Goal: Transaction & Acquisition: Book appointment/travel/reservation

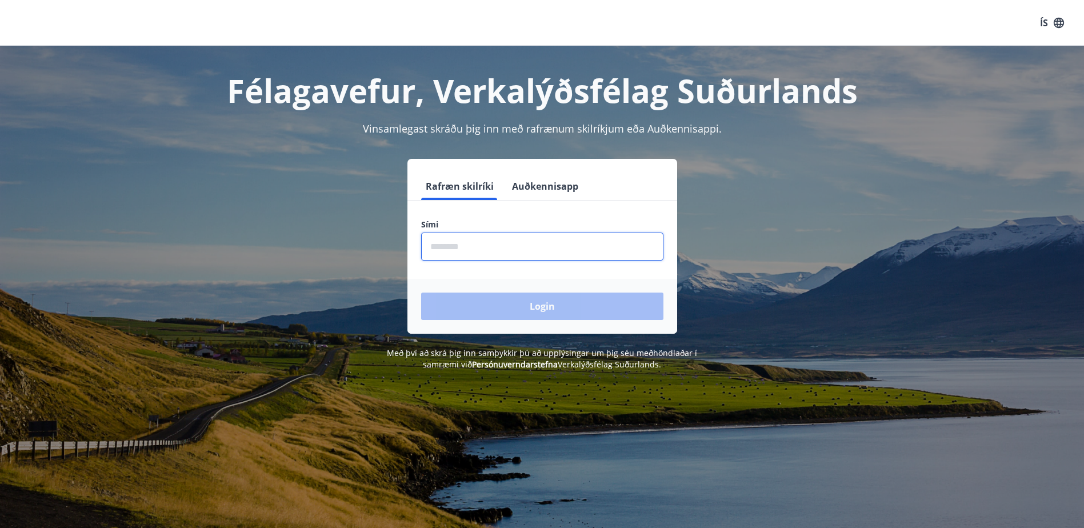
click at [516, 246] on input "phone" at bounding box center [542, 247] width 242 height 28
click at [545, 306] on div "Login" at bounding box center [543, 306] width 270 height 55
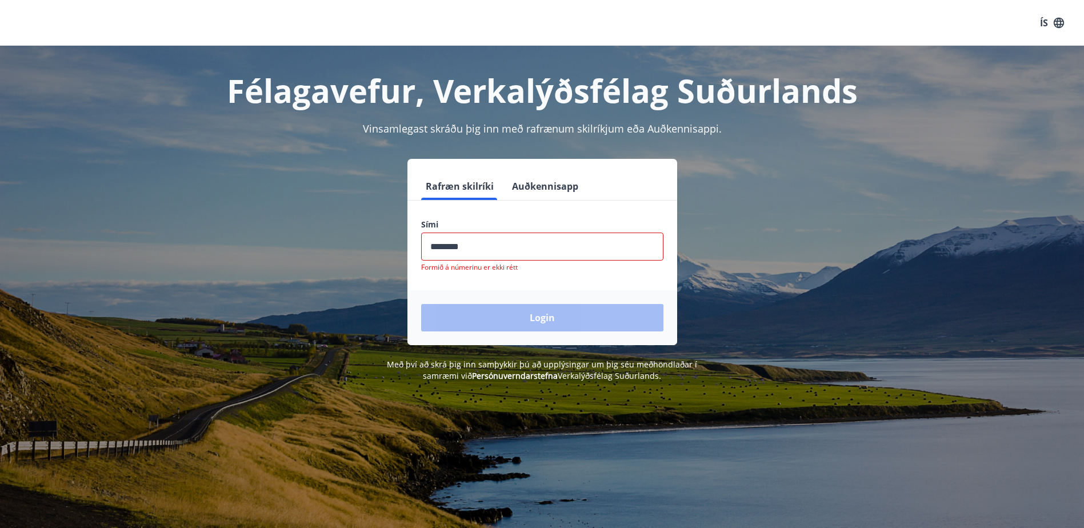
click at [491, 250] on input "phone" at bounding box center [542, 247] width 242 height 28
click at [452, 247] on input "phone" at bounding box center [542, 247] width 242 height 28
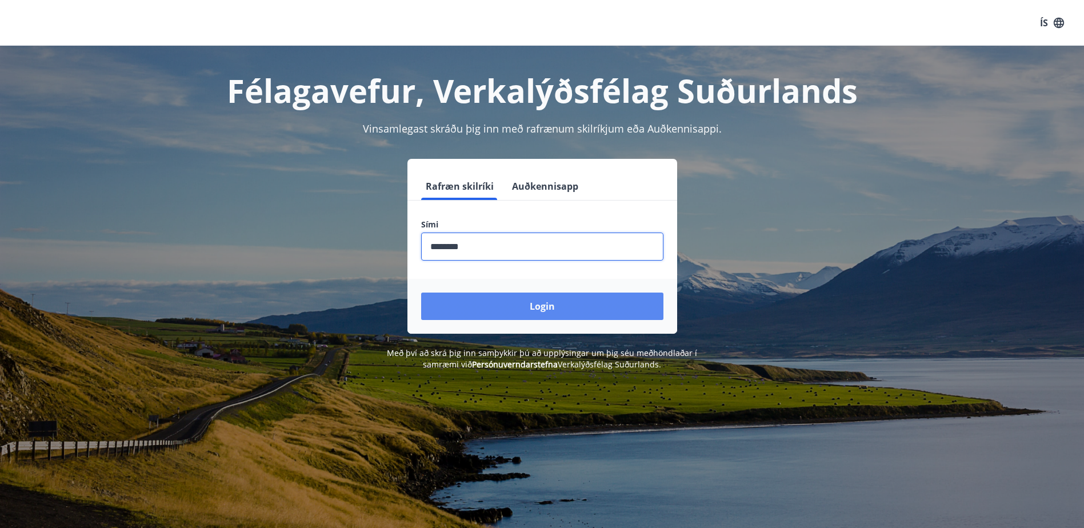
type input "********"
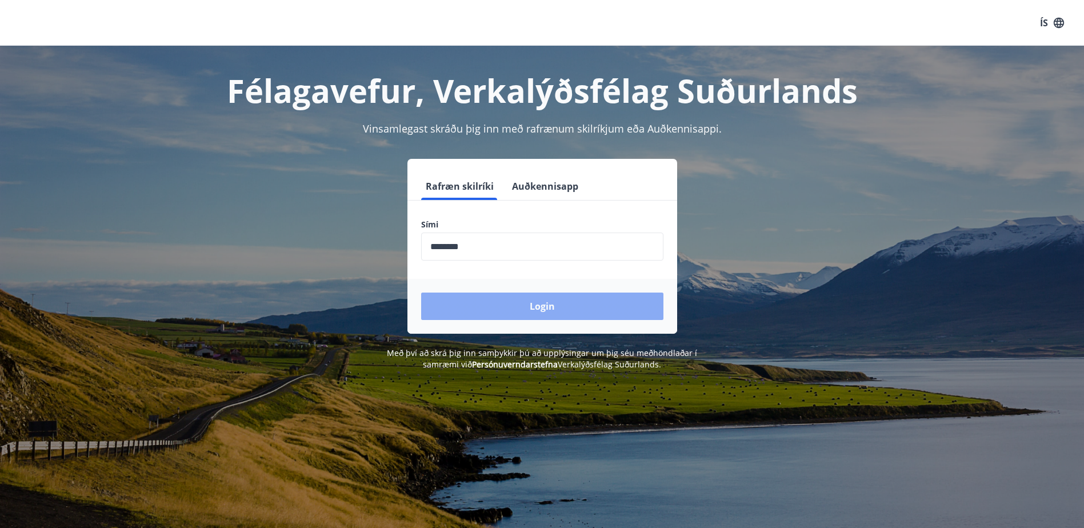
click at [542, 310] on button "Login" at bounding box center [542, 306] width 242 height 27
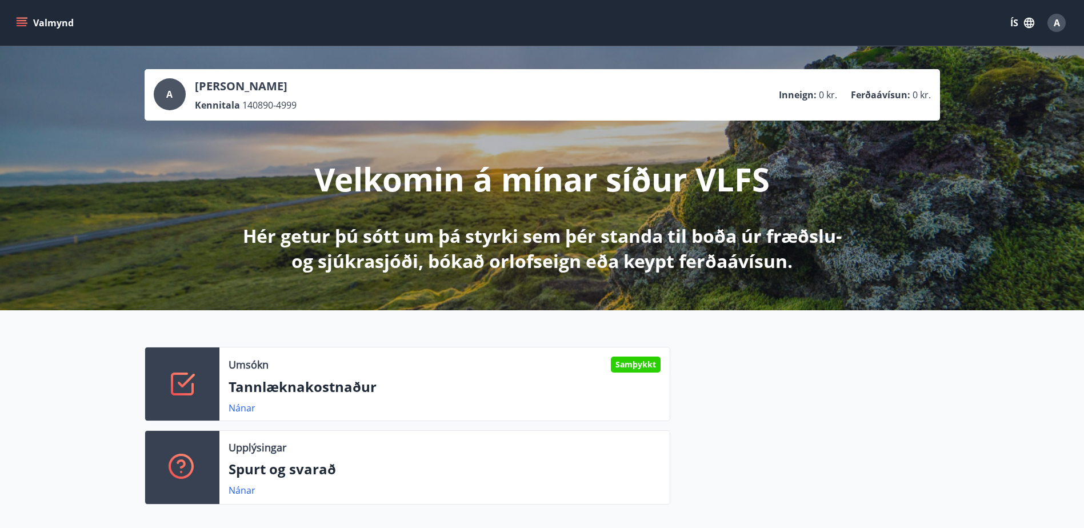
drag, startPoint x: 789, startPoint y: 383, endPoint x: 1032, endPoint y: 30, distance: 428.8
click at [1032, 30] on button "ÍS" at bounding box center [1022, 23] width 37 height 21
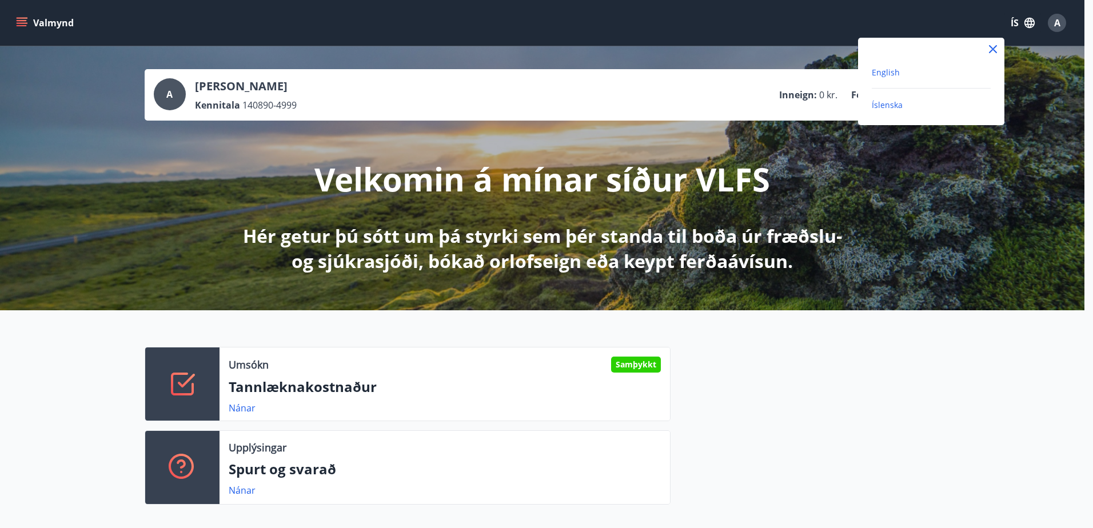
click at [884, 71] on span "English" at bounding box center [886, 72] width 28 height 11
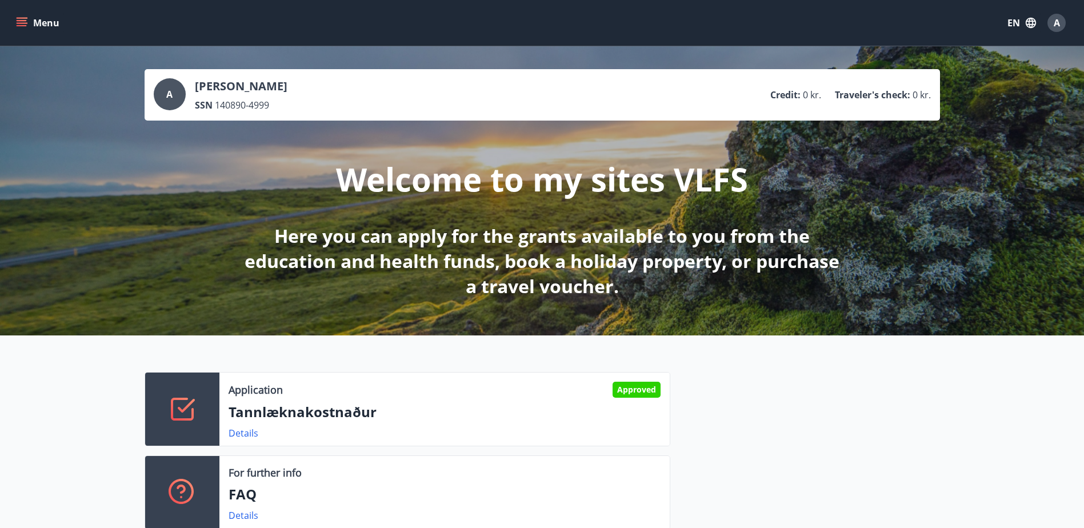
click at [390, 417] on p "Tannlæknakostnaður" at bounding box center [445, 411] width 432 height 19
click at [233, 434] on link "Details" at bounding box center [244, 433] width 30 height 13
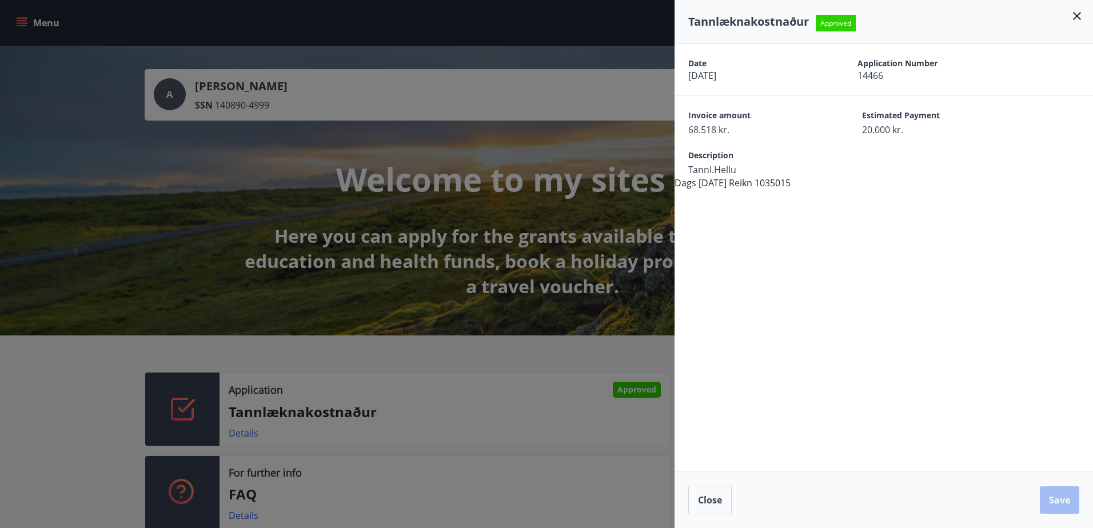
click at [831, 326] on div "Date [DATE] Application Number 14466 Invoice amount 68.518 kr. Estimated Paymen…" at bounding box center [884, 258] width 418 height 428
click at [565, 426] on div at bounding box center [546, 264] width 1093 height 528
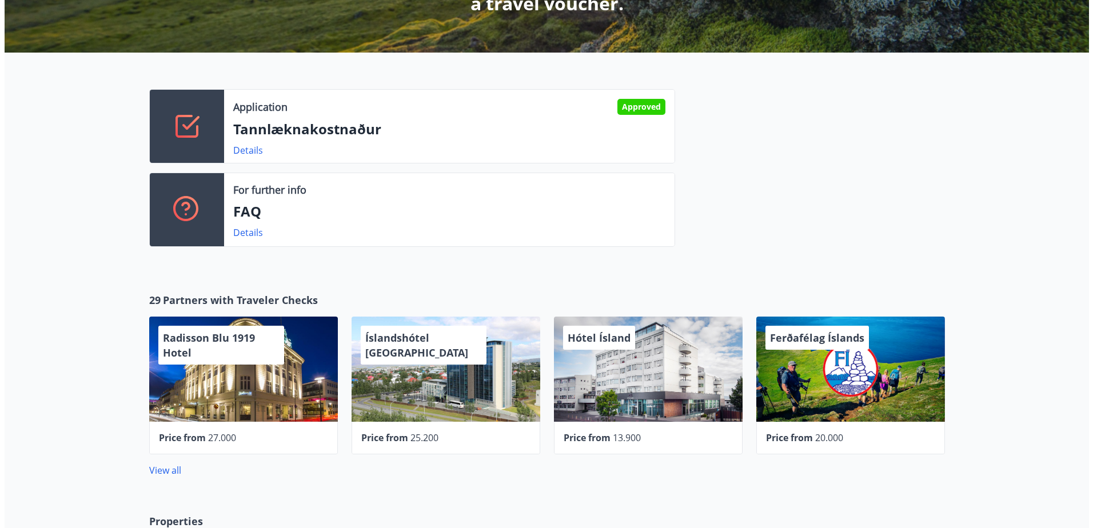
scroll to position [286, 0]
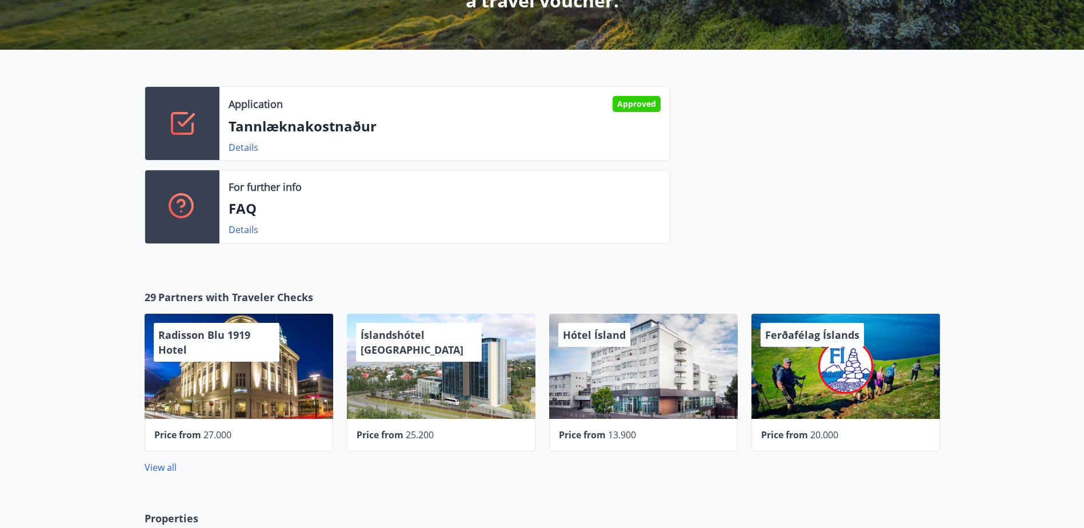
click at [648, 373] on div "Hótel Ísland" at bounding box center [643, 366] width 189 height 105
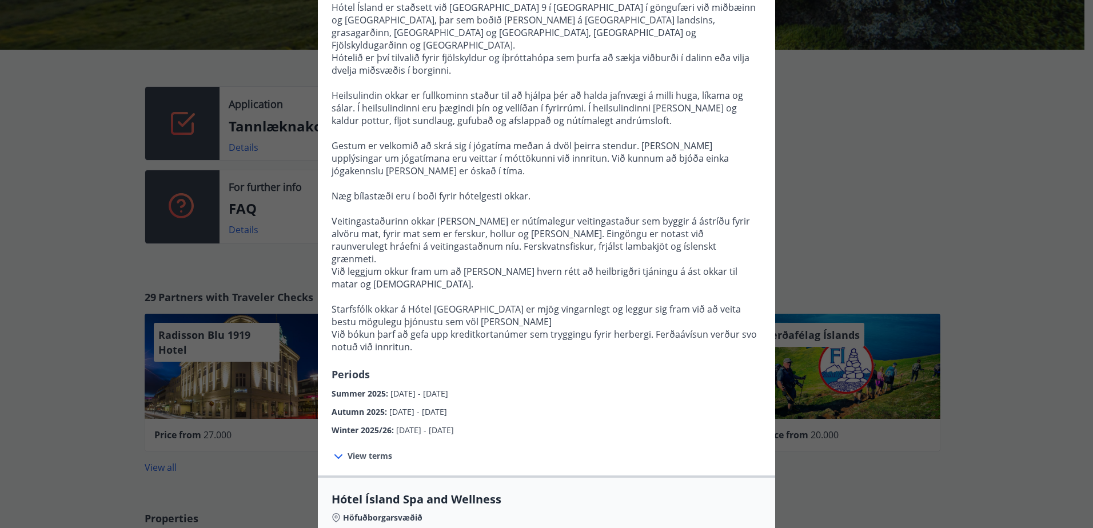
scroll to position [0, 0]
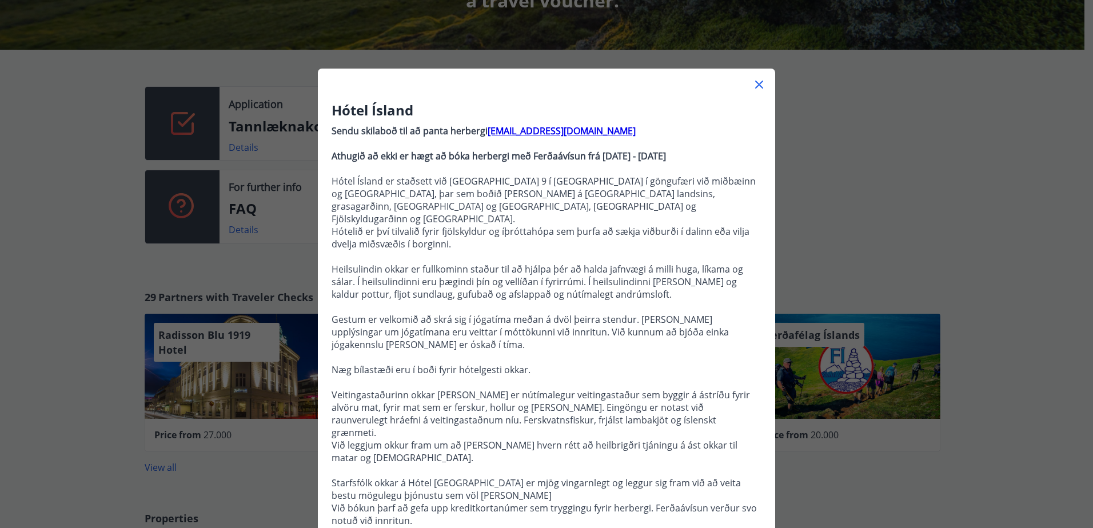
click at [408, 108] on h3 "Hótel Ísland" at bounding box center [547, 110] width 430 height 19
click at [812, 175] on div "Hótel Ísland Sendu skilaboð til að panta herbergi [EMAIL_ADDRESS][DOMAIN_NAME] …" at bounding box center [546, 264] width 1093 height 528
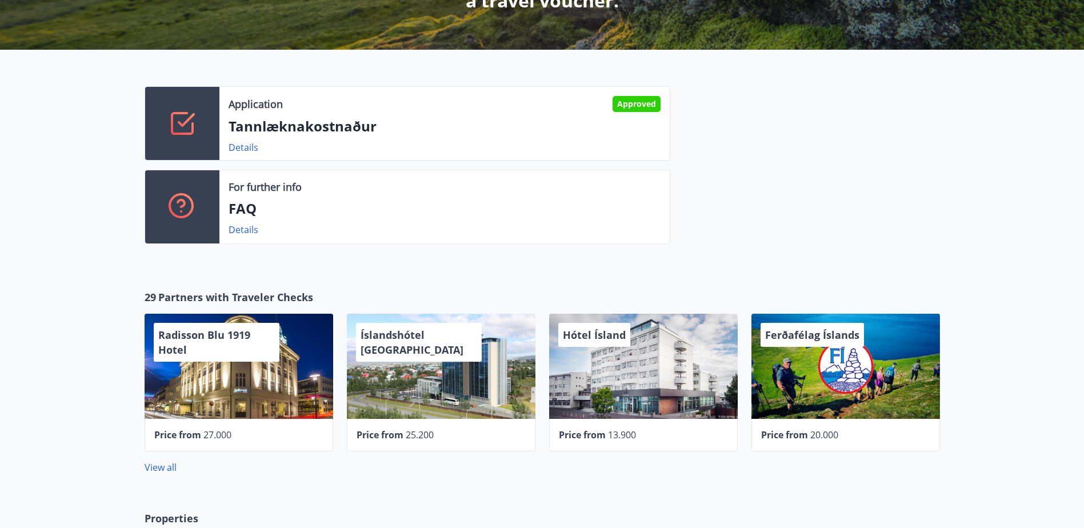
click at [670, 340] on div "Hótel Ísland" at bounding box center [643, 366] width 189 height 105
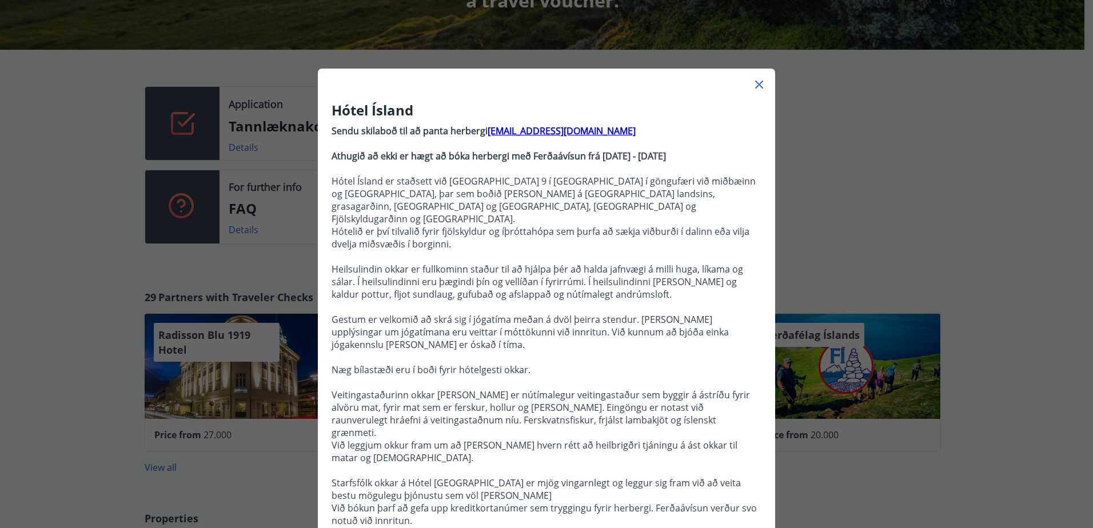
click at [757, 83] on icon at bounding box center [759, 85] width 14 height 14
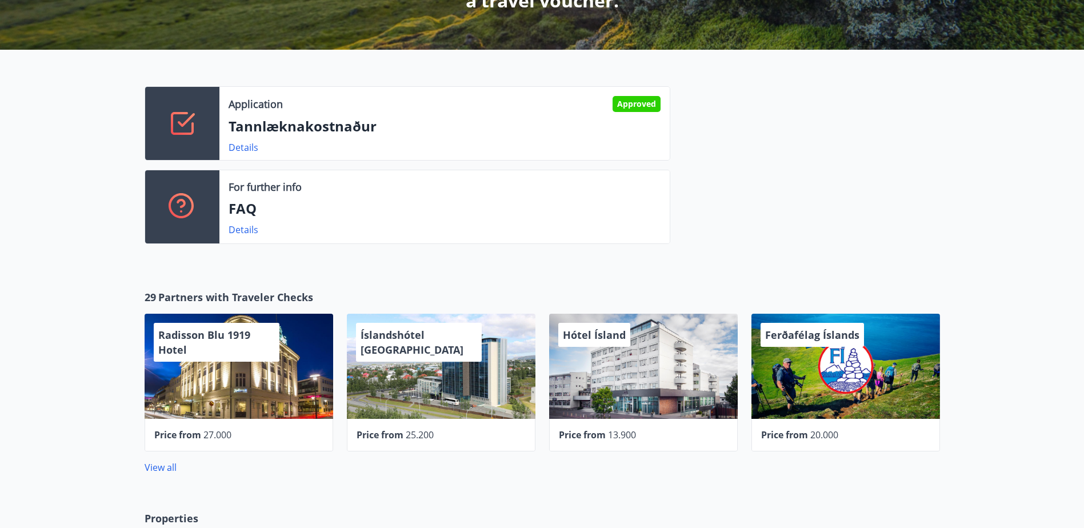
click at [662, 375] on div "Hótel Ísland" at bounding box center [643, 366] width 189 height 105
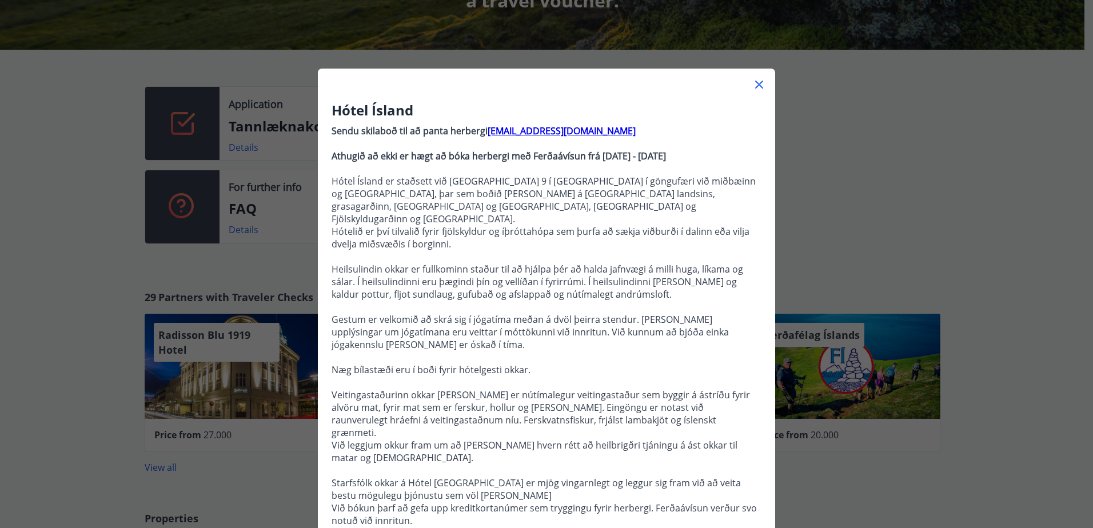
click at [819, 155] on div "Hótel Ísland Sendu skilaboð til að panta herbergi [EMAIL_ADDRESS][DOMAIN_NAME] …" at bounding box center [546, 264] width 1093 height 528
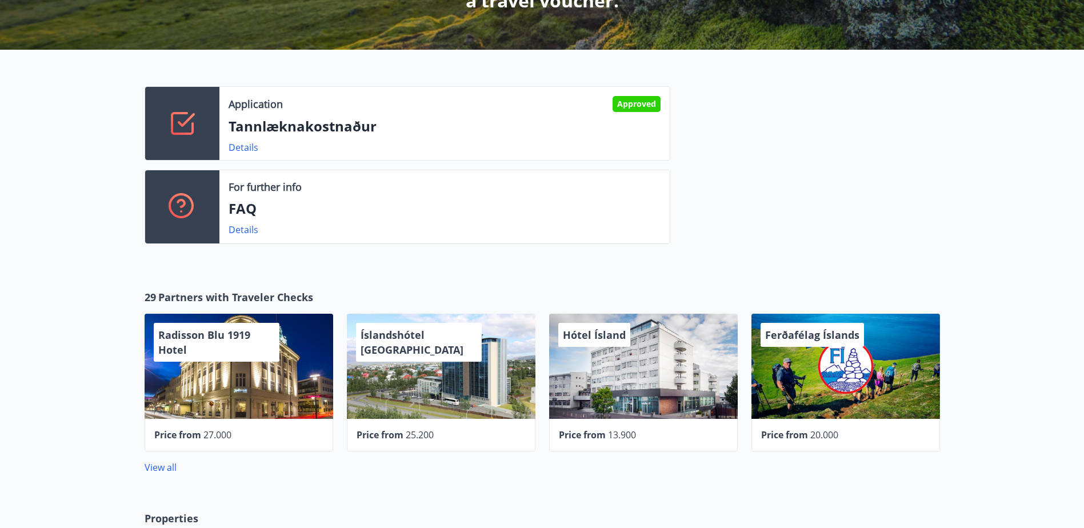
click at [603, 358] on div "Hótel Ísland" at bounding box center [643, 366] width 189 height 105
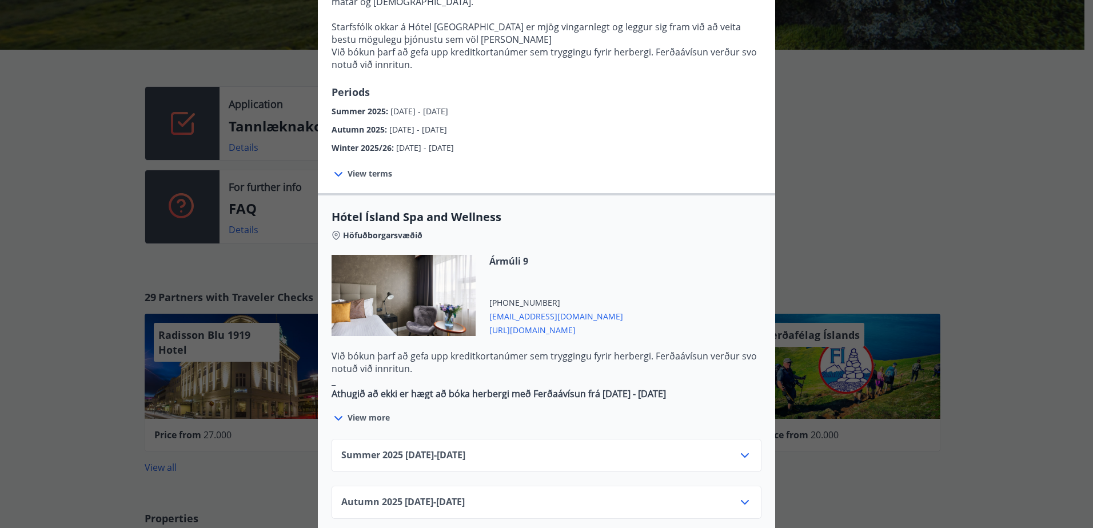
scroll to position [457, 0]
click at [738, 448] on icon at bounding box center [745, 455] width 14 height 14
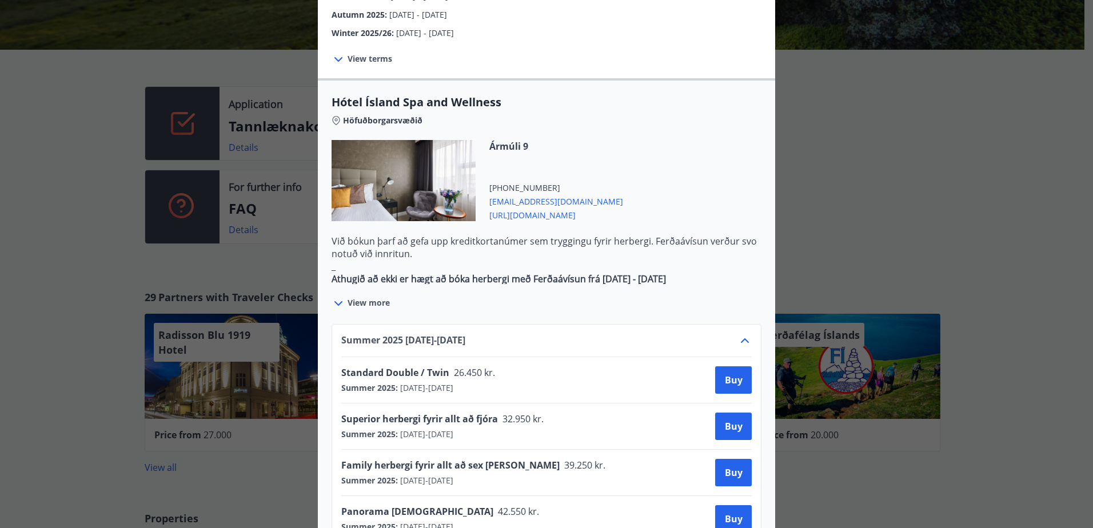
scroll to position [572, 0]
click at [559, 412] on div "Superior herbergi fyrir allt að fjóra 32.950 kr. Summer 2025 : [DATE] - [DATE] …" at bounding box center [546, 425] width 410 height 27
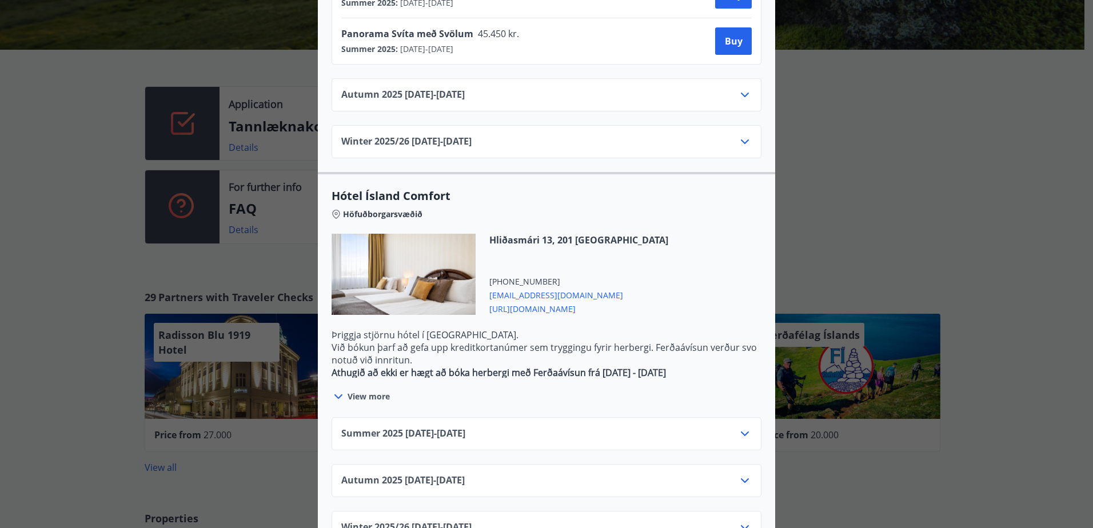
scroll to position [1096, 0]
click at [738, 426] on icon at bounding box center [745, 433] width 14 height 14
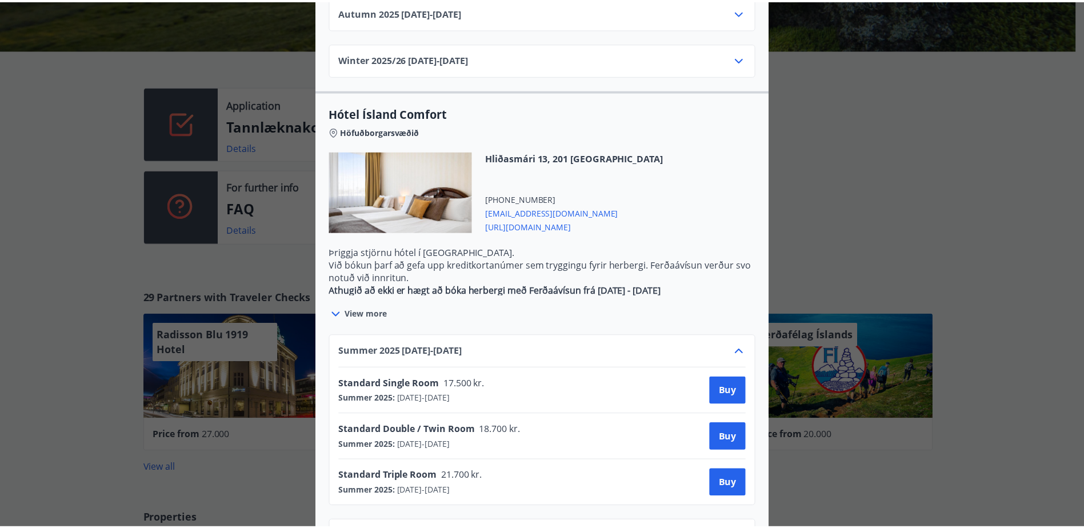
scroll to position [0, 0]
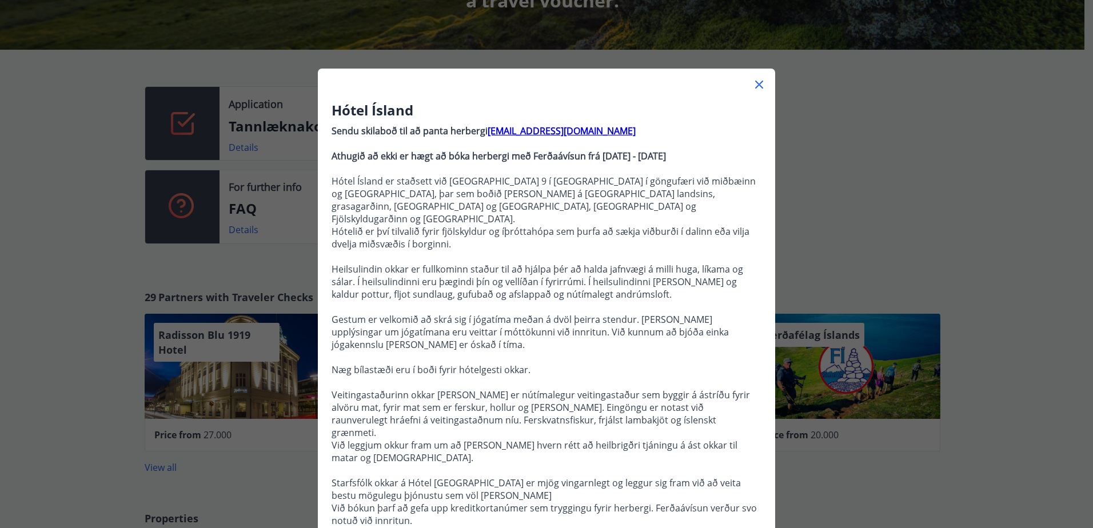
click at [915, 178] on div "Hótel Ísland Sendu skilaboð til að panta herbergi [EMAIL_ADDRESS][DOMAIN_NAME] …" at bounding box center [546, 264] width 1093 height 528
click at [753, 80] on icon at bounding box center [759, 85] width 14 height 14
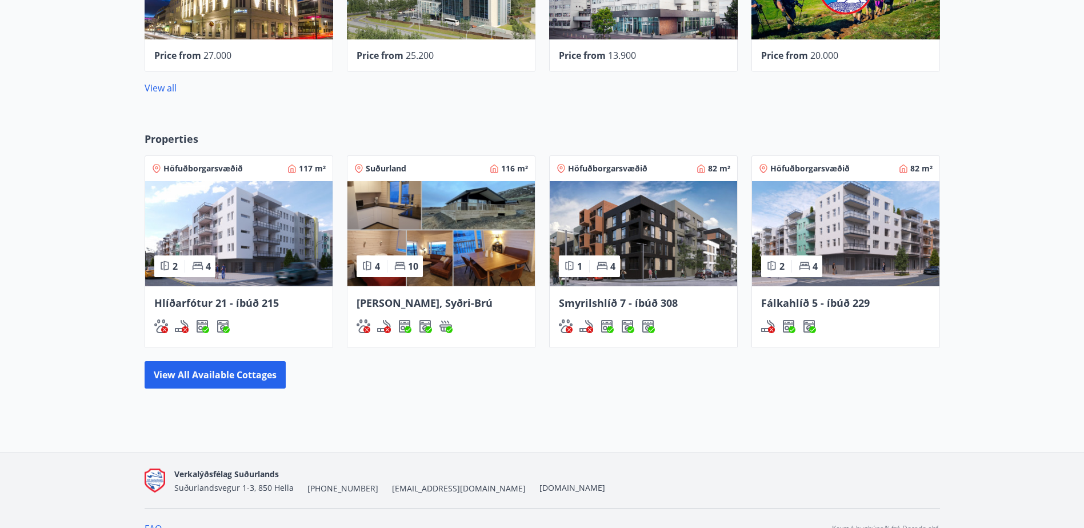
scroll to position [686, 0]
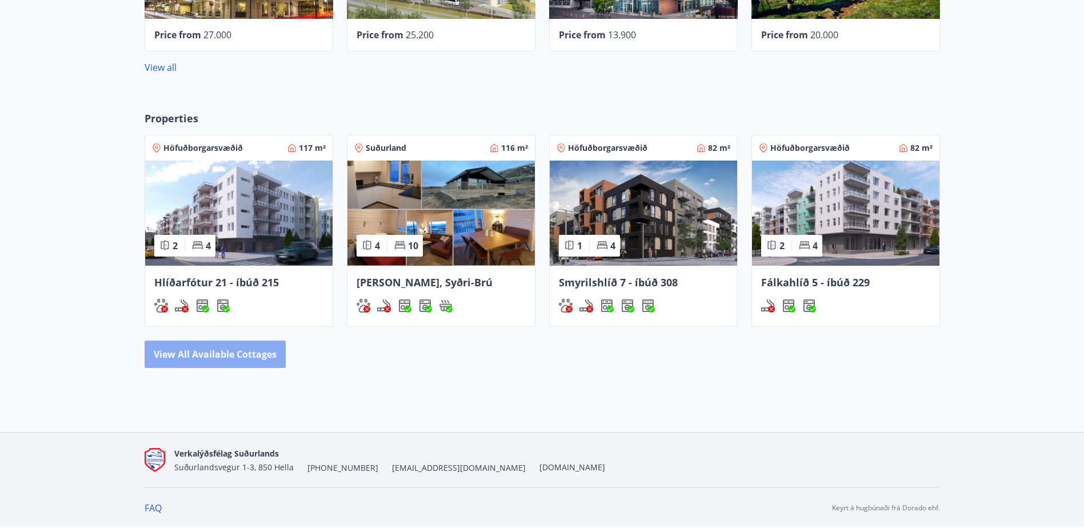
click at [222, 353] on button "View all available cottages" at bounding box center [215, 354] width 141 height 27
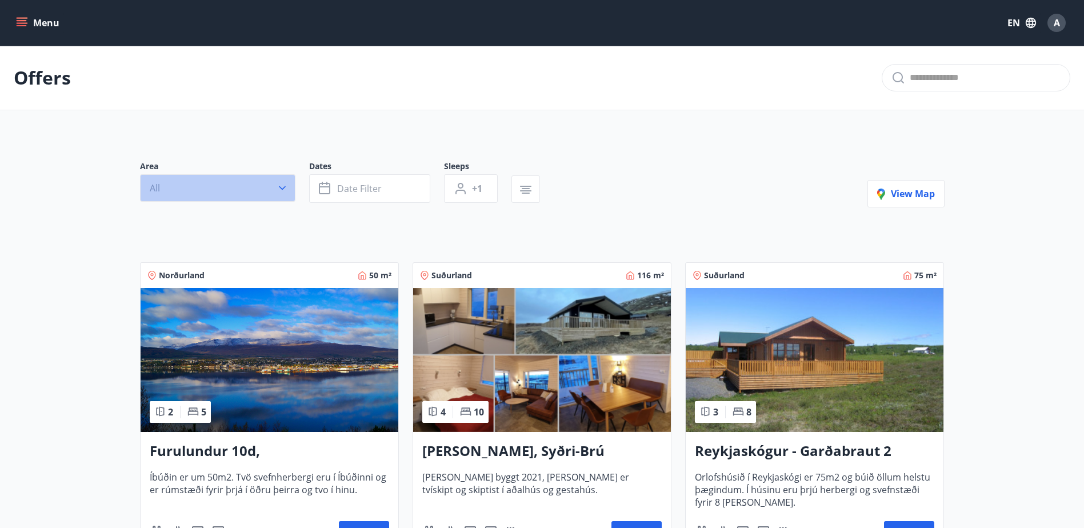
click at [218, 186] on button "All" at bounding box center [217, 187] width 155 height 27
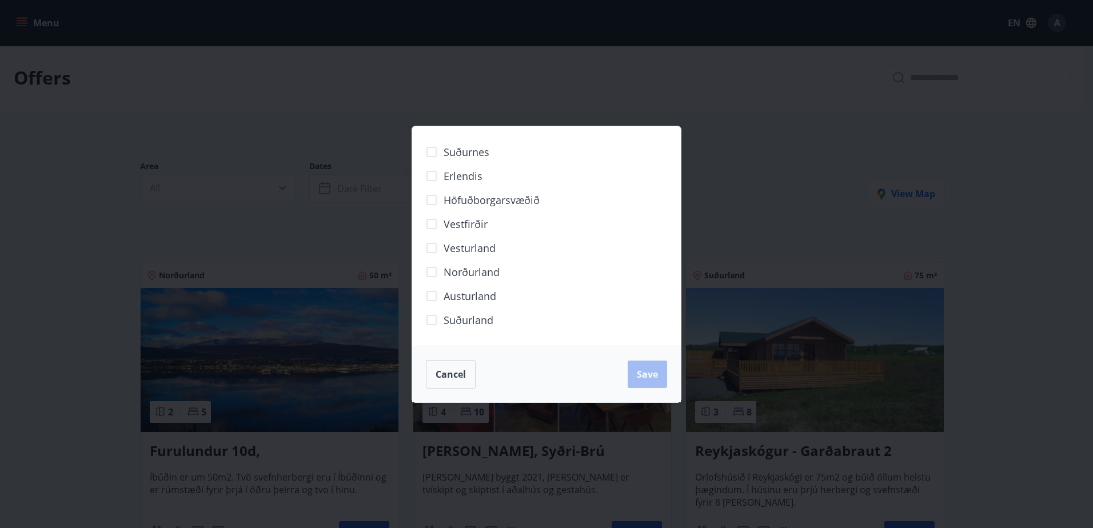
click at [334, 128] on div "Suðurnes Erlendis Höfuðborgarsvæðið [GEOGRAPHIC_DATA] [GEOGRAPHIC_DATA] [GEOGRA…" at bounding box center [546, 264] width 1093 height 528
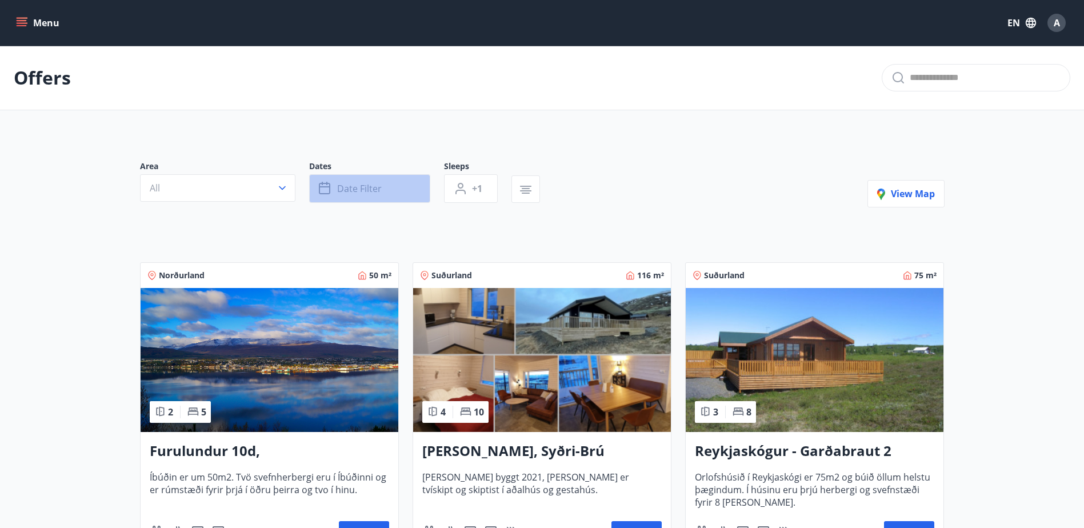
click at [329, 187] on icon "button" at bounding box center [324, 186] width 11 height 1
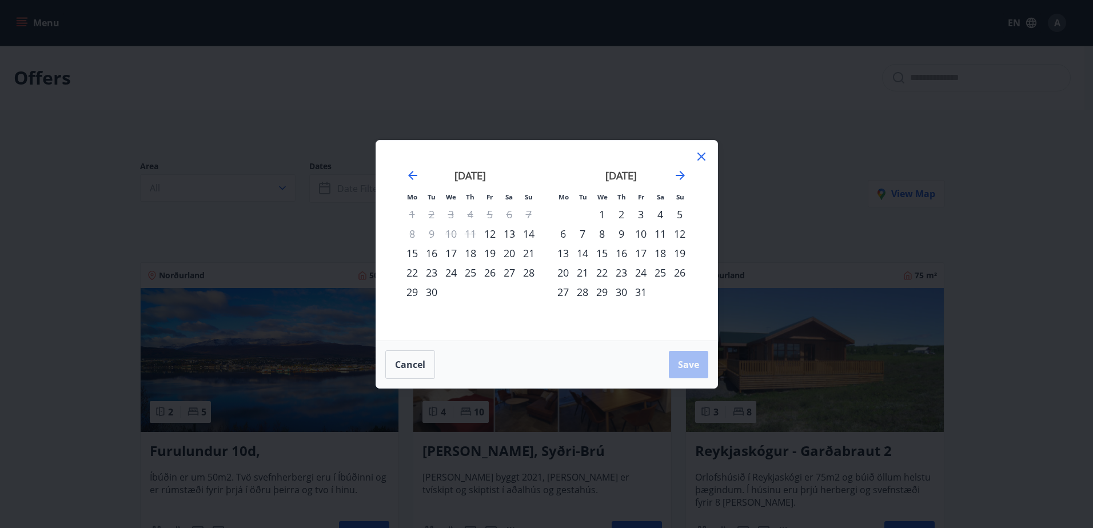
click at [511, 232] on div "13" at bounding box center [509, 233] width 19 height 19
click at [527, 232] on div "14" at bounding box center [528, 233] width 19 height 19
click at [687, 364] on span "Save" at bounding box center [688, 364] width 21 height 13
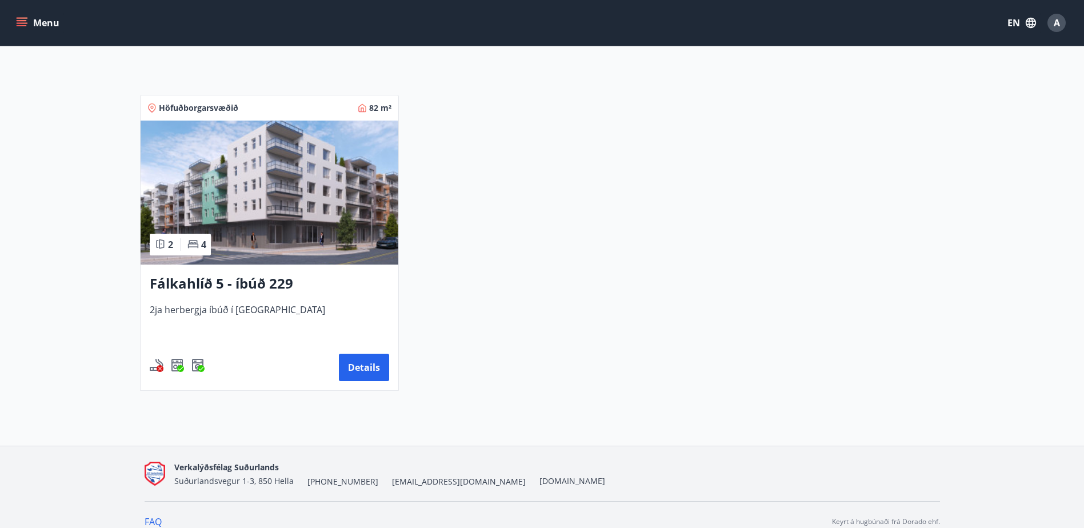
scroll to position [172, 0]
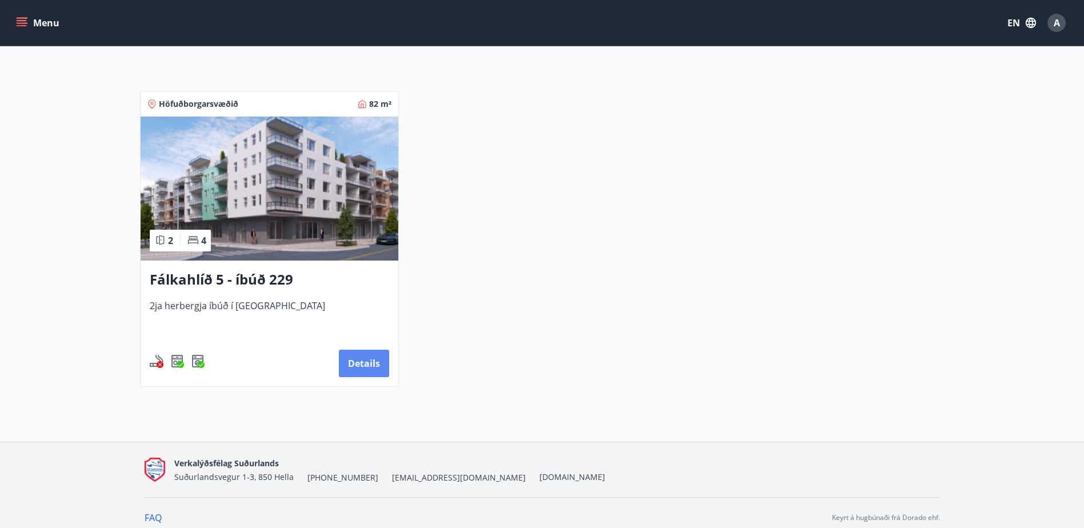
click at [362, 368] on button "Details" at bounding box center [364, 363] width 50 height 27
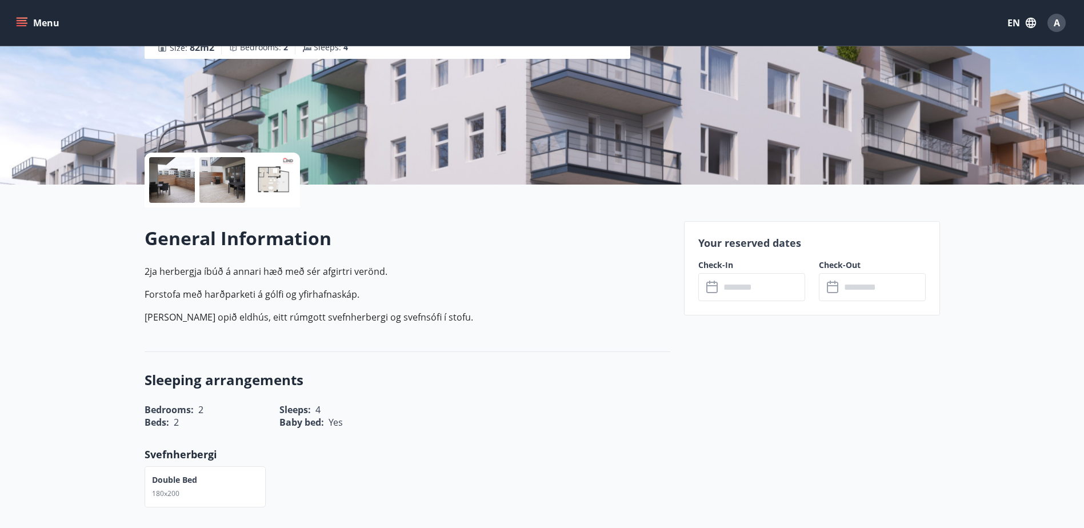
scroll to position [229, 0]
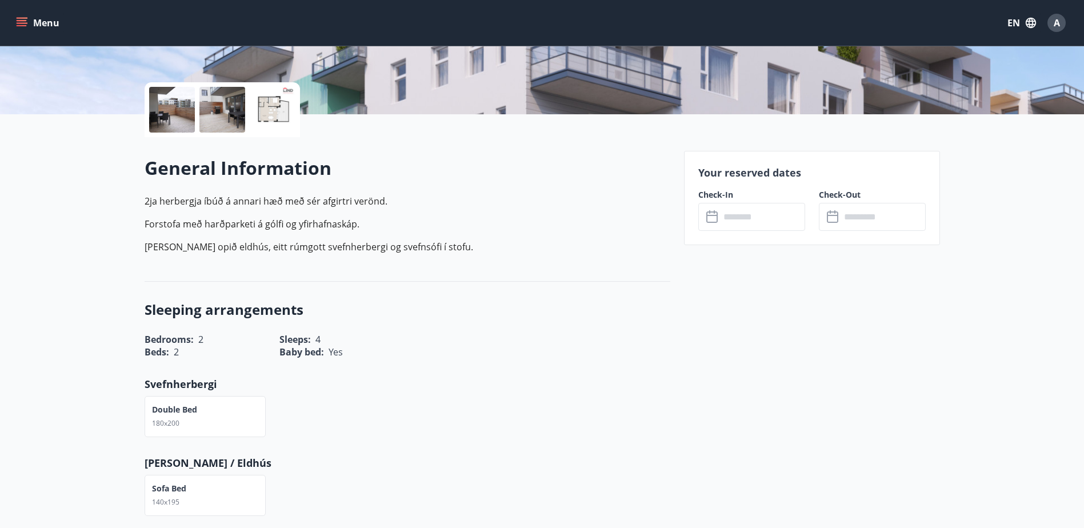
click at [801, 218] on input "text" at bounding box center [762, 217] width 85 height 28
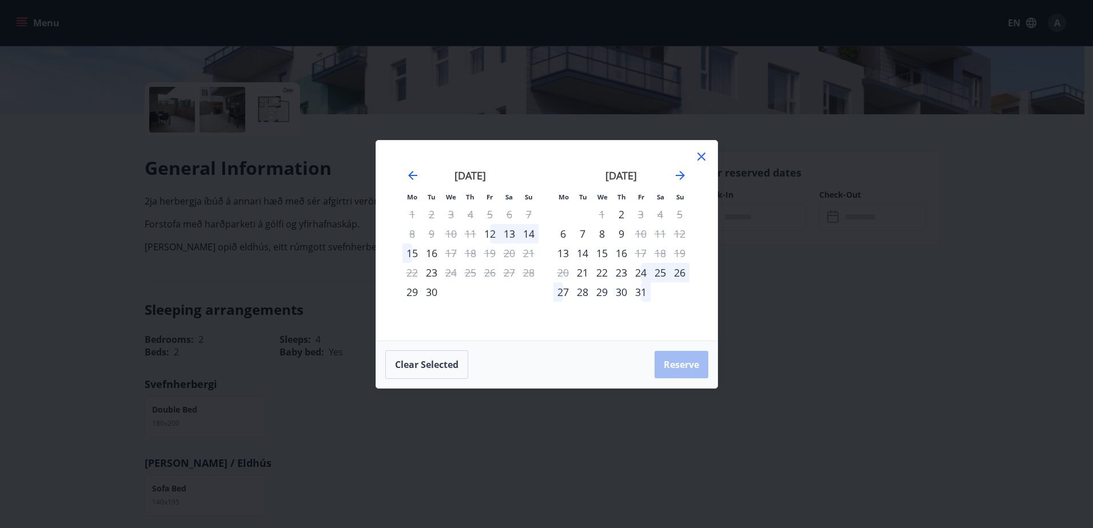
click at [509, 234] on div "13" at bounding box center [509, 233] width 19 height 19
click at [511, 231] on div "13" at bounding box center [509, 233] width 19 height 19
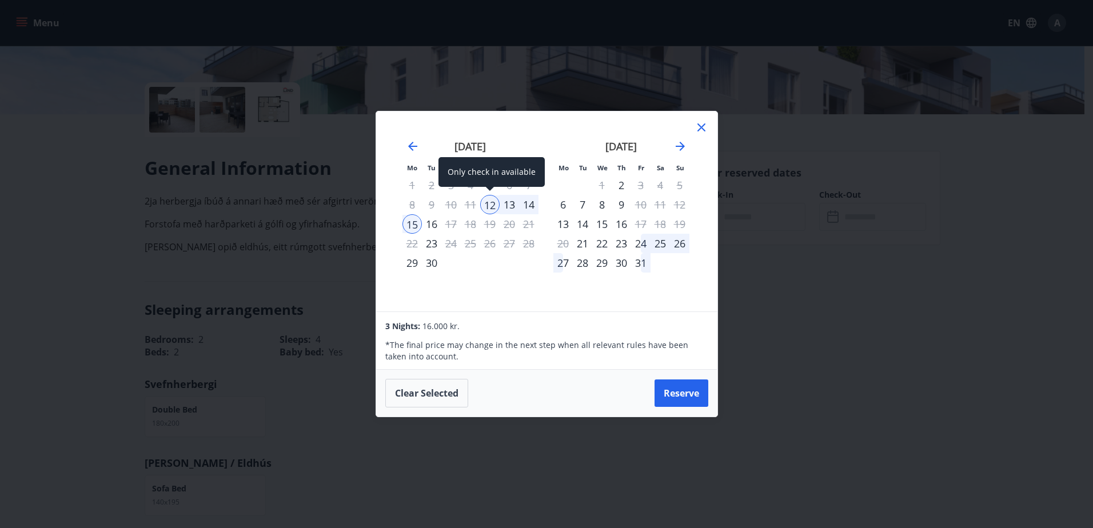
click at [486, 203] on div "12" at bounding box center [489, 204] width 19 height 19
click at [509, 199] on div "13" at bounding box center [509, 204] width 19 height 19
click at [497, 201] on div "12" at bounding box center [489, 204] width 19 height 19
click at [688, 396] on button "Reserve" at bounding box center [682, 393] width 54 height 27
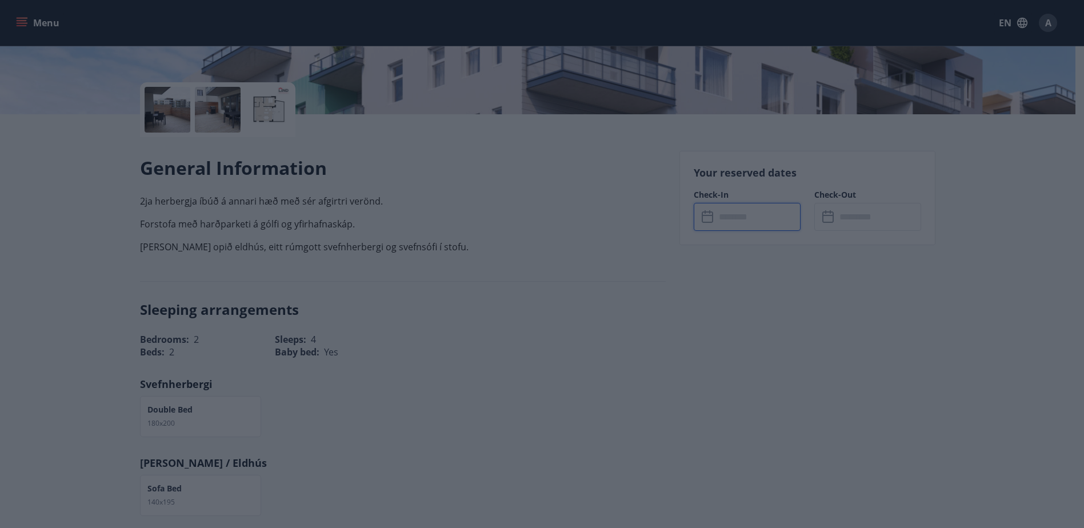
type input "******"
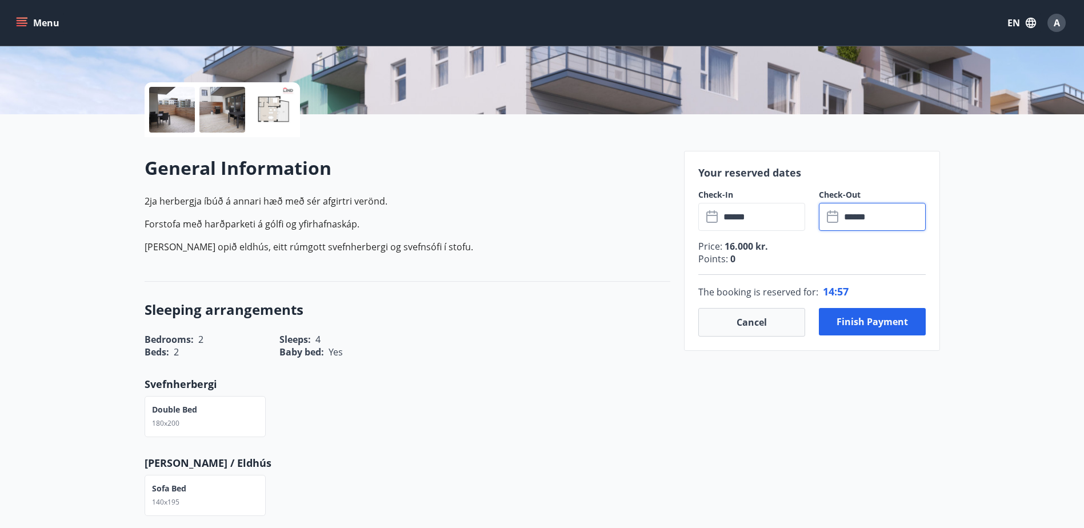
click at [875, 213] on input "******" at bounding box center [883, 217] width 85 height 28
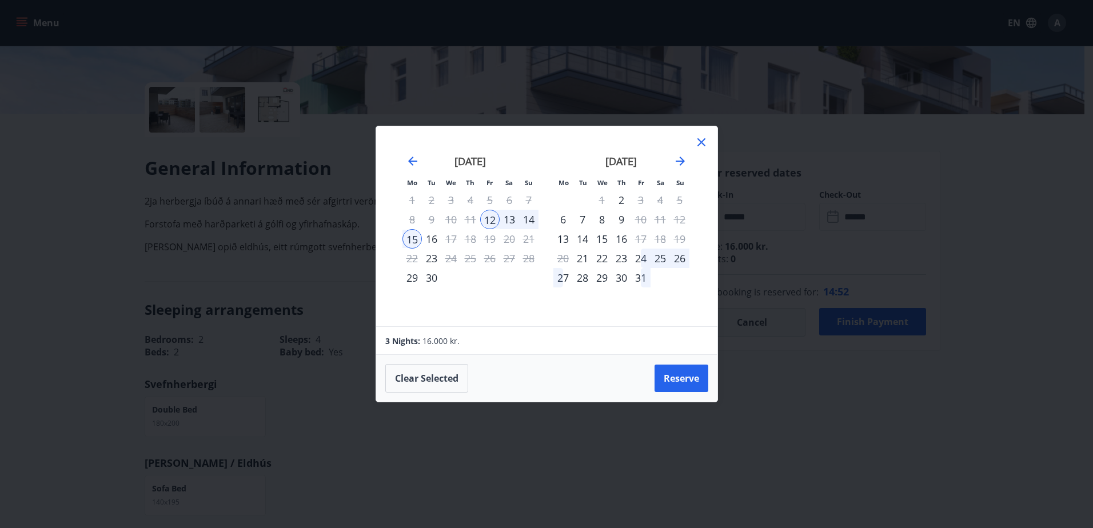
click at [527, 217] on div "14" at bounding box center [528, 219] width 19 height 19
click at [692, 374] on button "Reserve" at bounding box center [682, 378] width 54 height 27
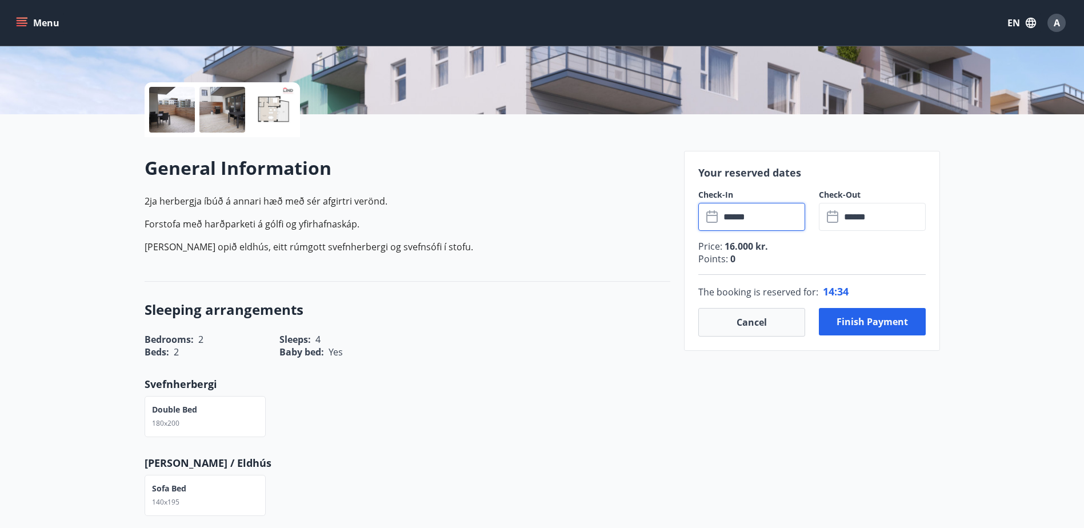
click at [763, 209] on input "******" at bounding box center [762, 217] width 85 height 28
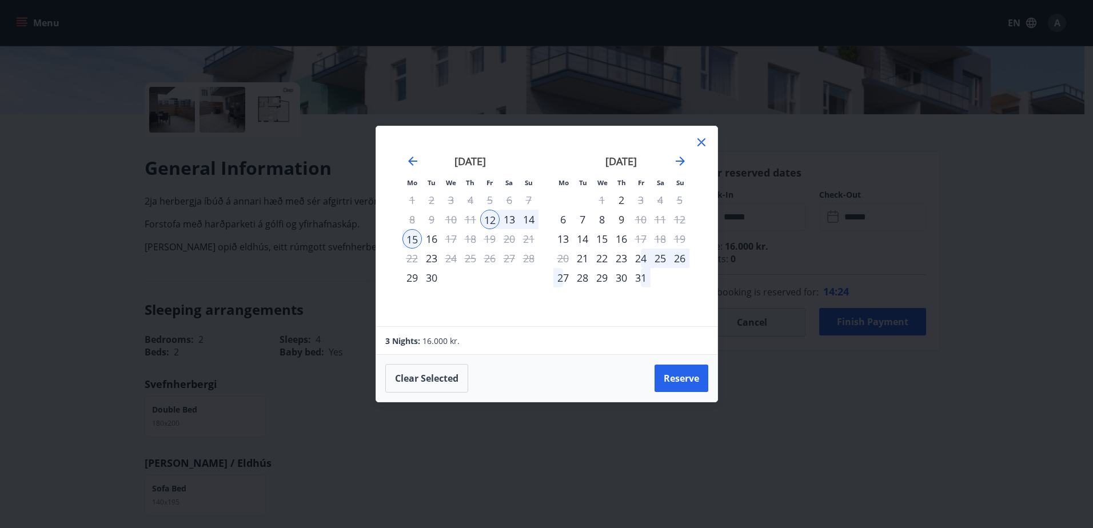
click at [704, 140] on icon at bounding box center [701, 142] width 8 height 8
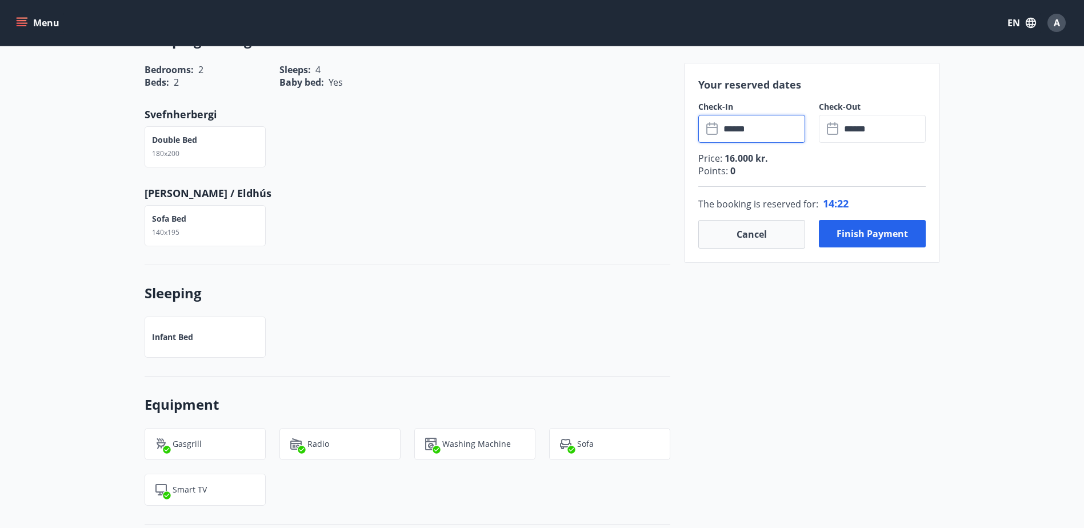
scroll to position [515, 0]
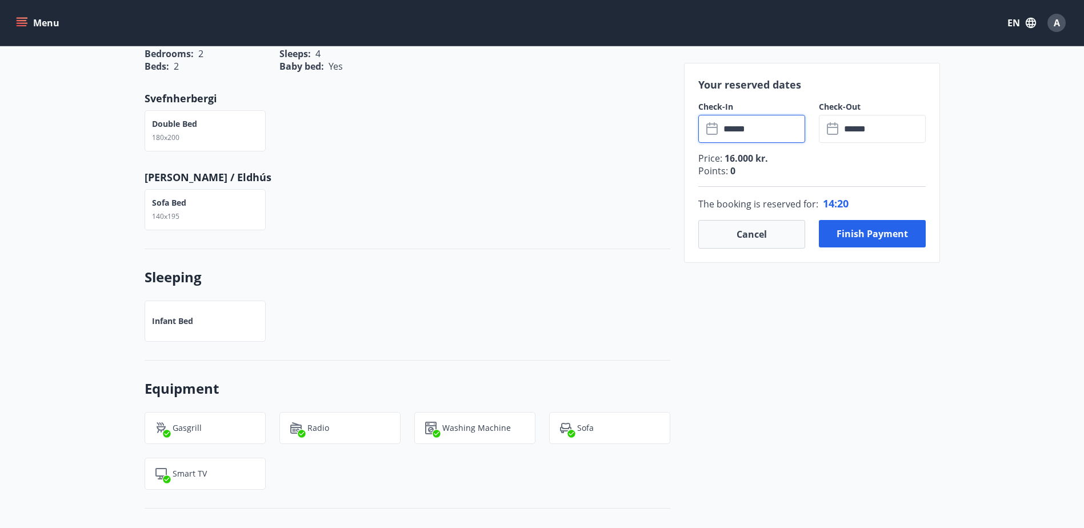
click at [199, 320] on div "Infant bed" at bounding box center [205, 321] width 121 height 41
click at [868, 232] on button "Finish payment" at bounding box center [872, 233] width 107 height 27
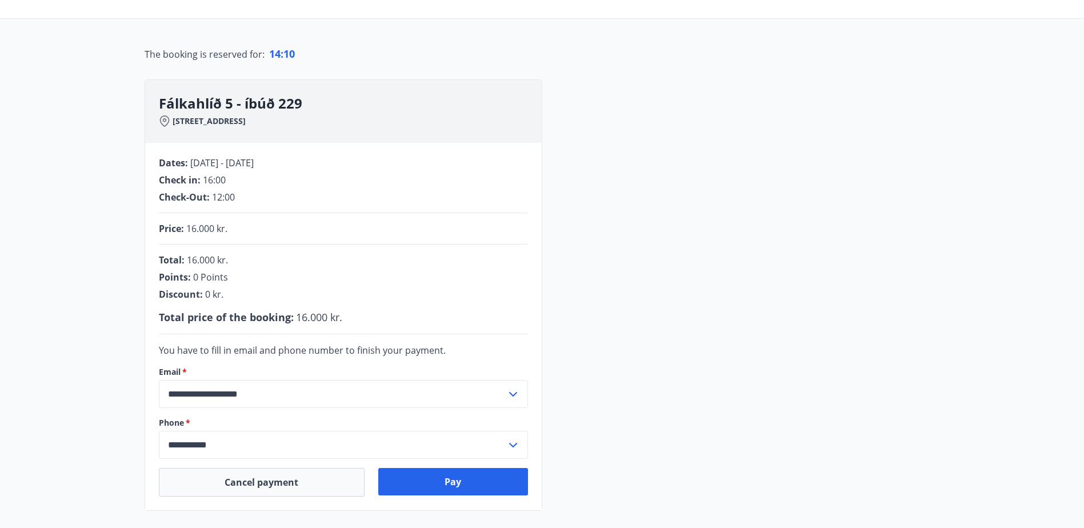
scroll to position [214, 0]
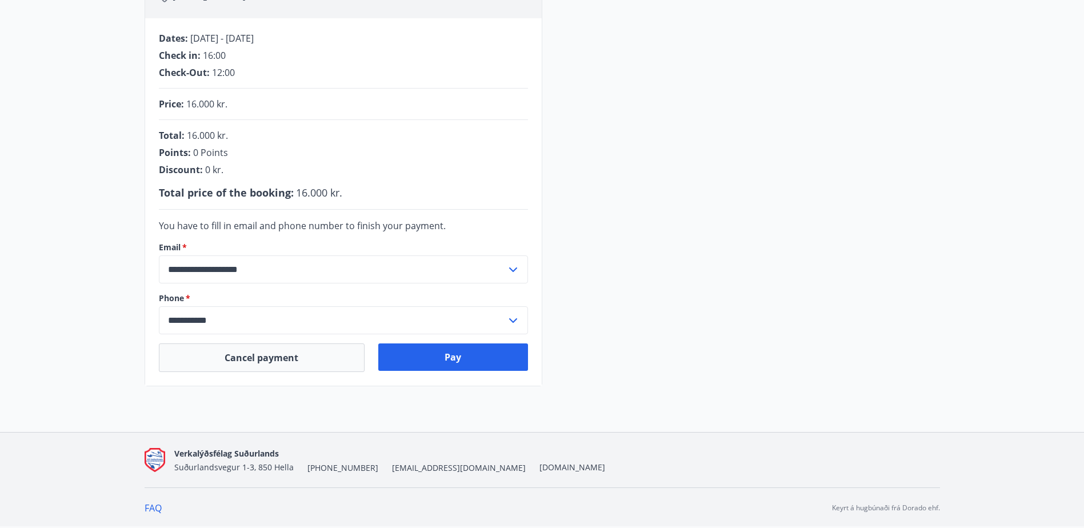
click at [357, 270] on input "**********" at bounding box center [333, 270] width 348 height 28
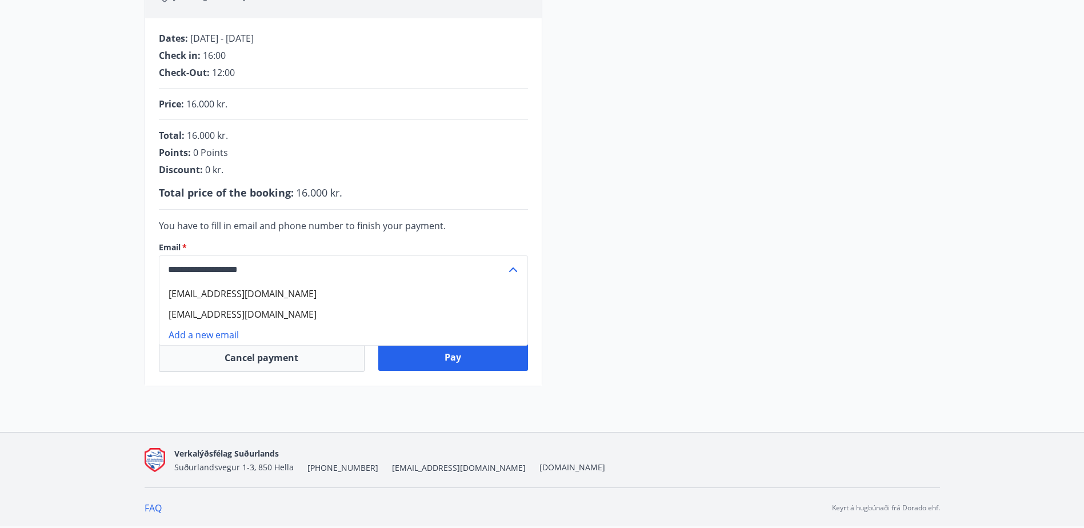
click at [491, 216] on div "**********" at bounding box center [343, 202] width 397 height 368
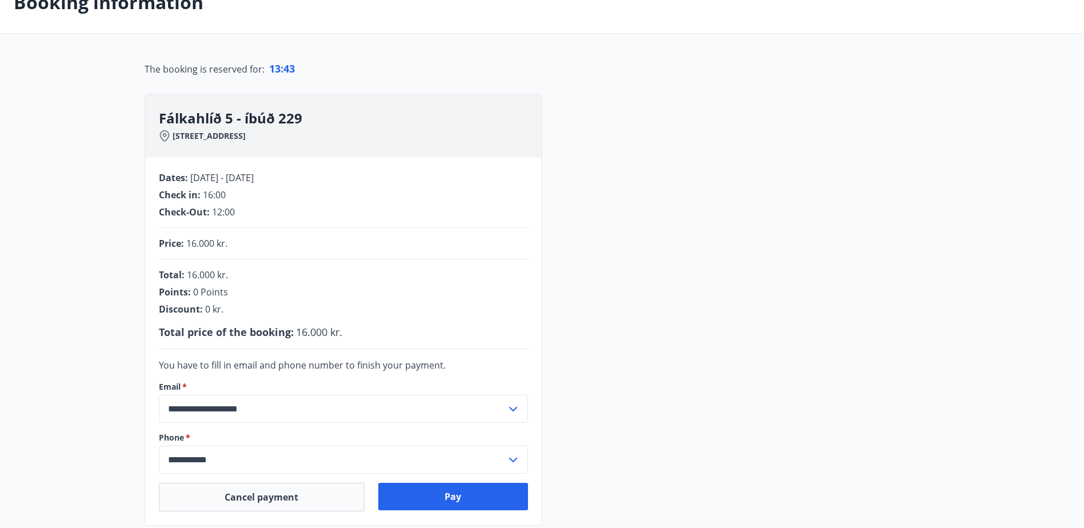
scroll to position [114, 0]
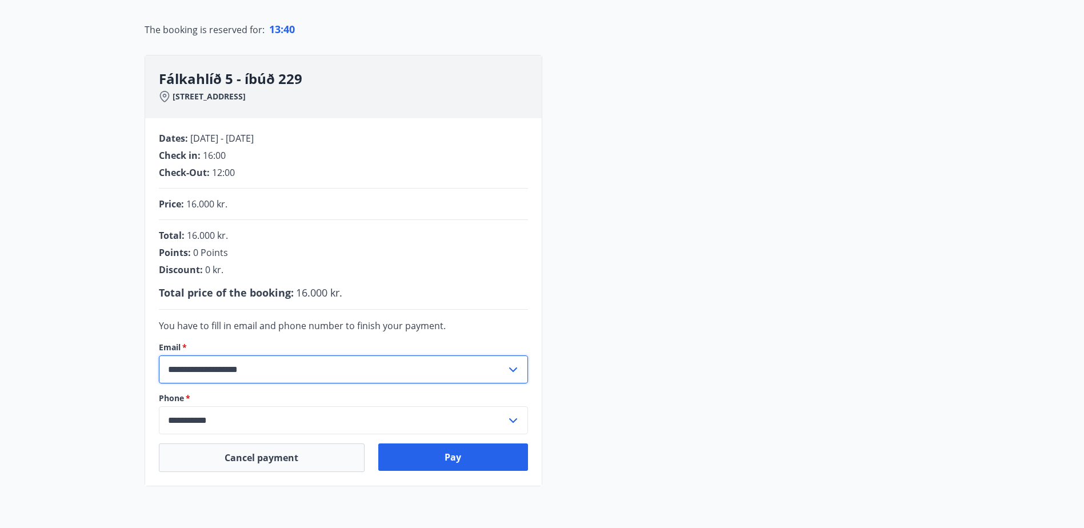
click at [288, 365] on input "**********" at bounding box center [333, 370] width 348 height 28
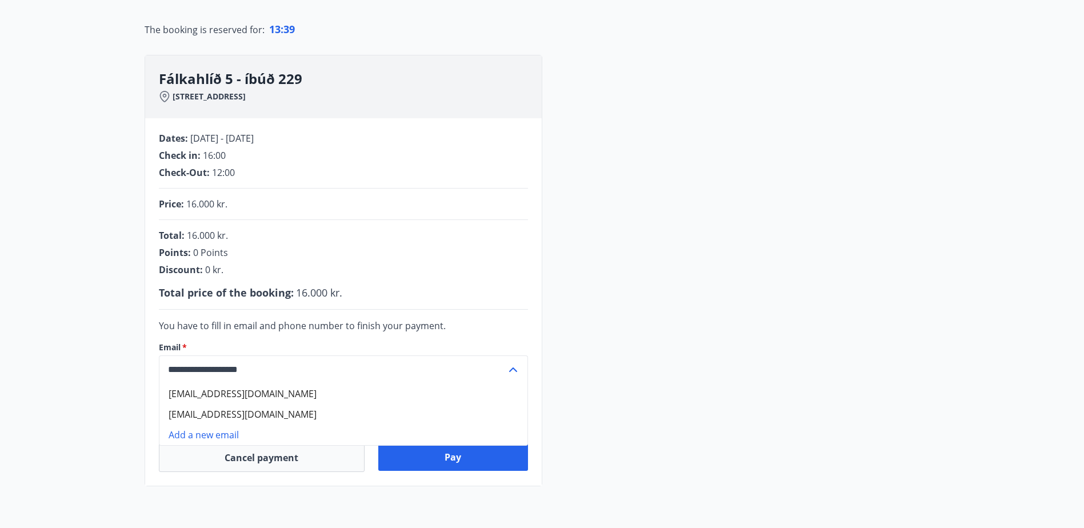
click at [258, 411] on li "[EMAIL_ADDRESS][DOMAIN_NAME]" at bounding box center [343, 414] width 368 height 21
type input "**********"
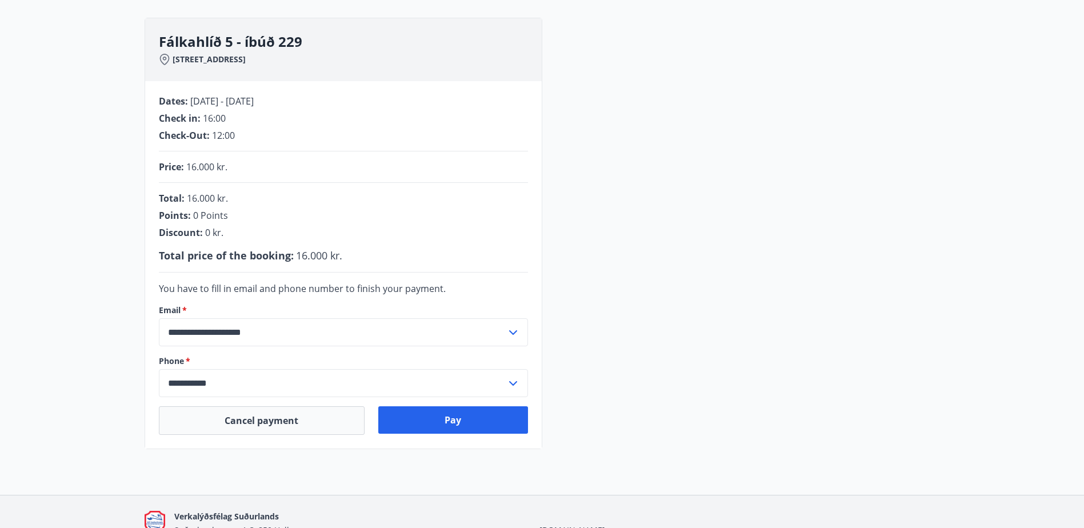
scroll to position [172, 0]
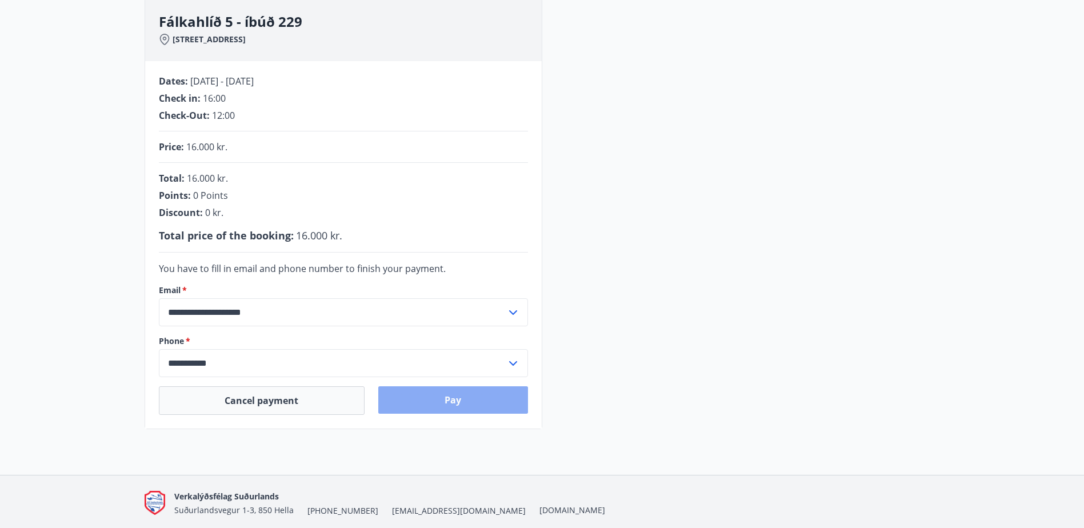
click at [448, 402] on button "Pay" at bounding box center [453, 399] width 150 height 27
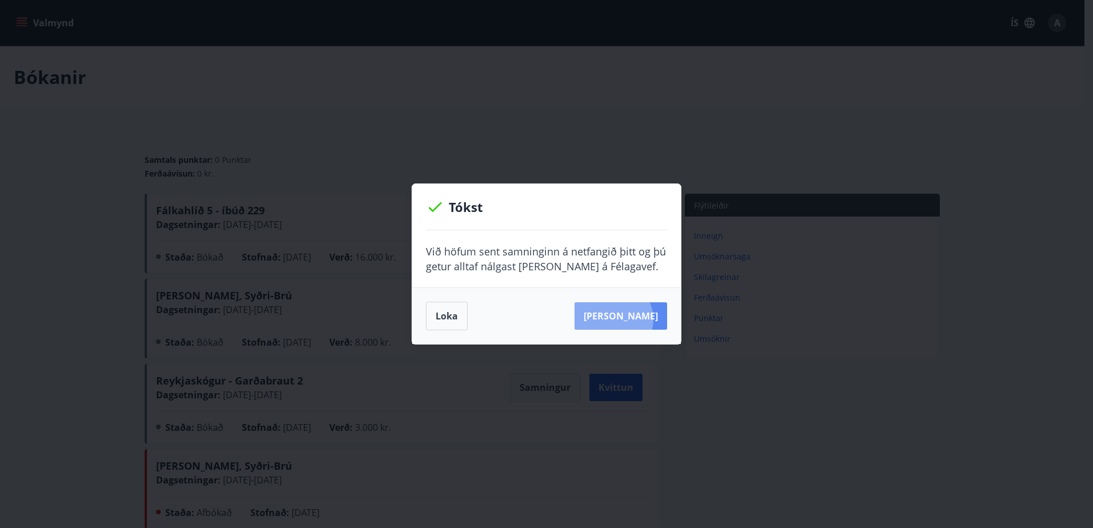
click at [631, 319] on button "Sjá samning" at bounding box center [621, 315] width 93 height 27
click at [437, 322] on button "Loka" at bounding box center [447, 316] width 42 height 29
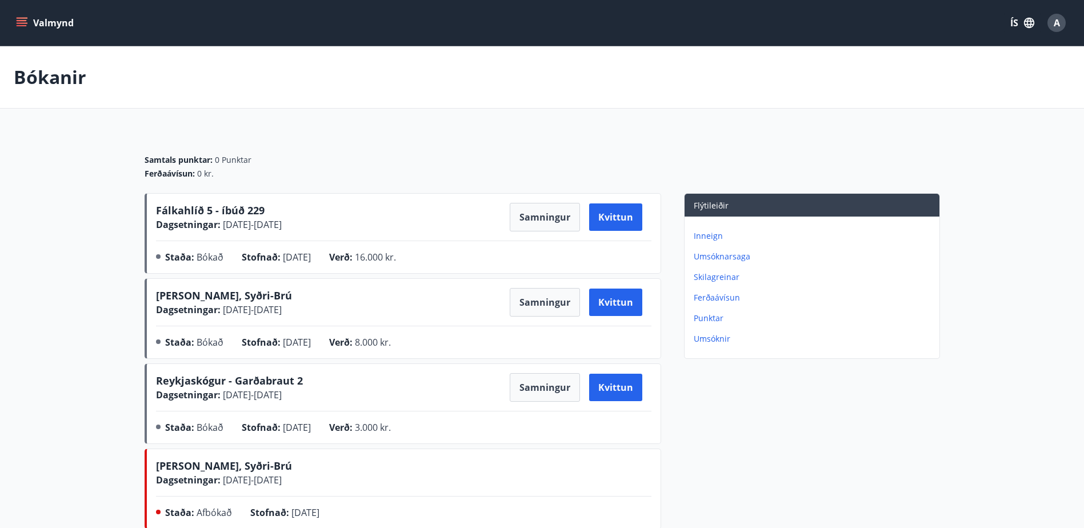
click at [397, 141] on div "Samtals punktar : 0 Punktar Ferðaávísun : 0 kr." at bounding box center [543, 162] width 796 height 62
click at [540, 218] on button "Samningur" at bounding box center [545, 217] width 70 height 29
click at [1055, 28] on span "A" at bounding box center [1057, 23] width 6 height 13
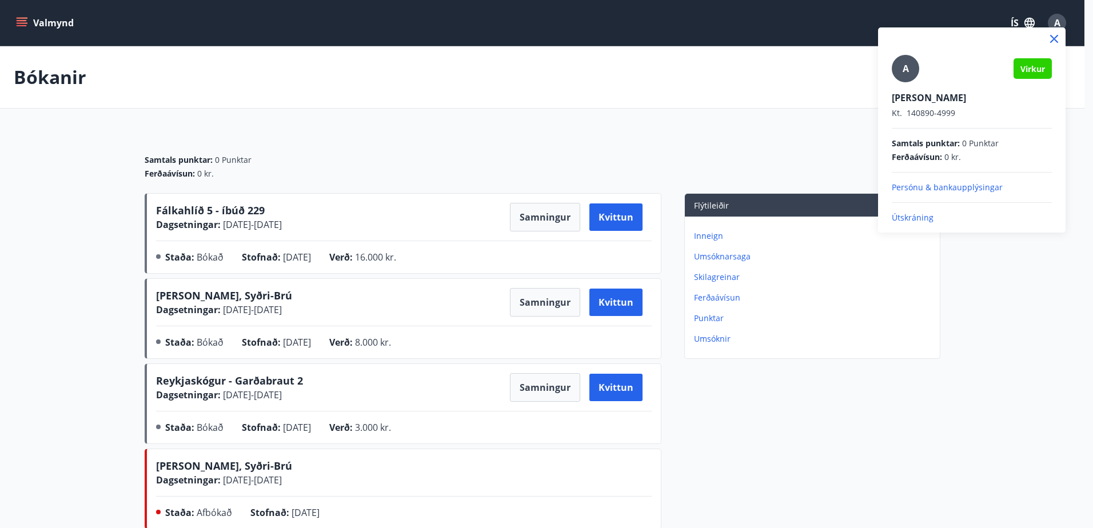
click at [910, 218] on p "Útskráning" at bounding box center [972, 217] width 160 height 11
